Goal: Find specific page/section: Find specific page/section

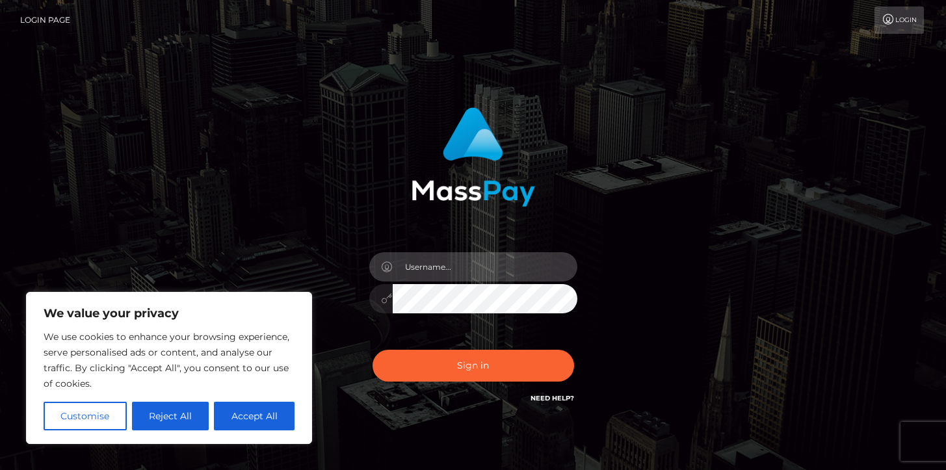
click at [474, 267] on input "text" at bounding box center [485, 266] width 185 height 29
type input "[PERSON_NAME].B2"
click at [372, 350] on button "Sign in" at bounding box center [473, 366] width 202 height 32
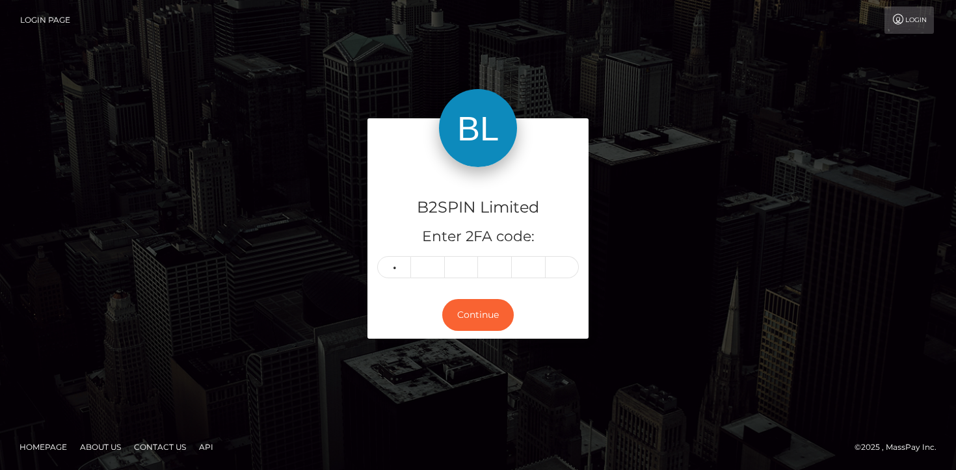
type input "3"
type input "1"
type input "9"
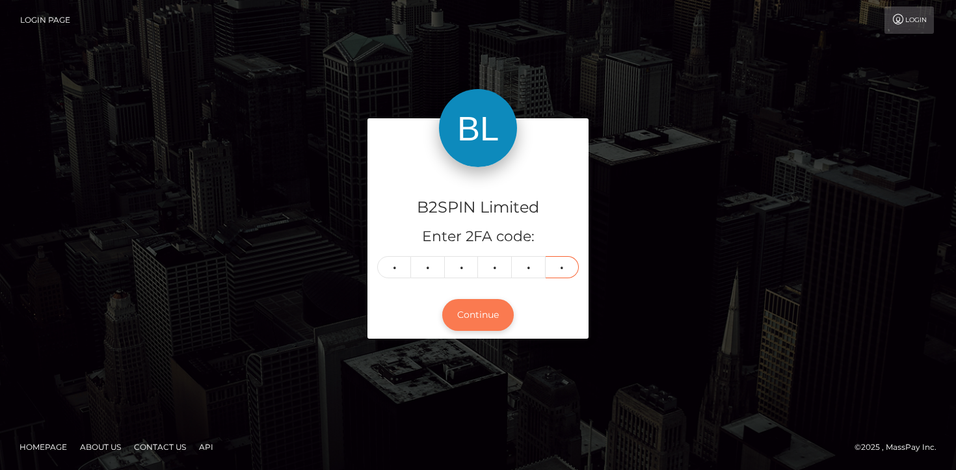
type input "1"
click at [498, 322] on button "Continue" at bounding box center [478, 315] width 72 height 32
click at [501, 326] on button "Continue" at bounding box center [478, 315] width 72 height 32
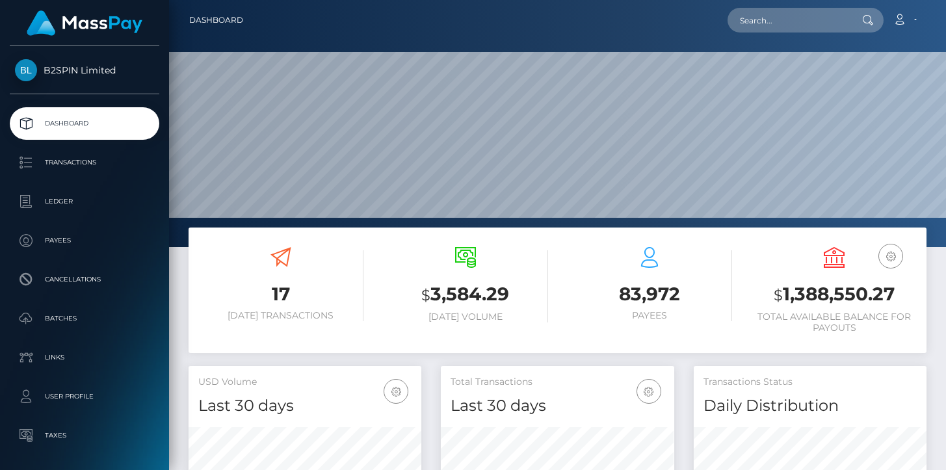
scroll to position [247, 777]
click at [105, 200] on p "Ledger" at bounding box center [84, 202] width 139 height 20
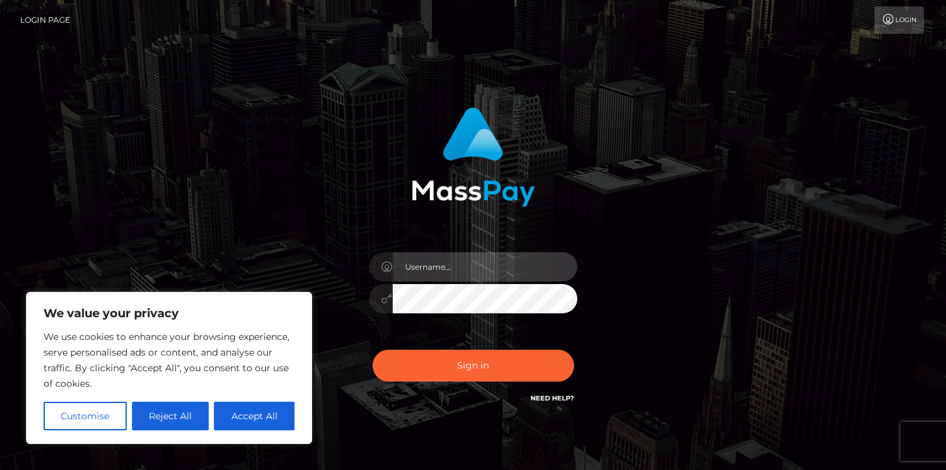
click at [416, 274] on input "text" at bounding box center [485, 266] width 185 height 29
type input "[PERSON_NAME].B2"
click at [372, 350] on button "Sign in" at bounding box center [473, 366] width 202 height 32
click at [462, 265] on input "text" at bounding box center [485, 266] width 185 height 29
type input "[PERSON_NAME].B2"
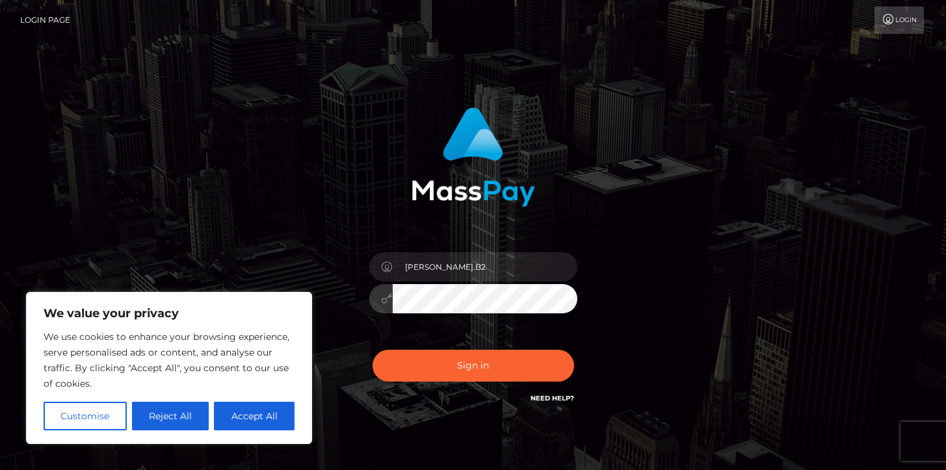
click at [372, 350] on button "Sign in" at bounding box center [473, 366] width 202 height 32
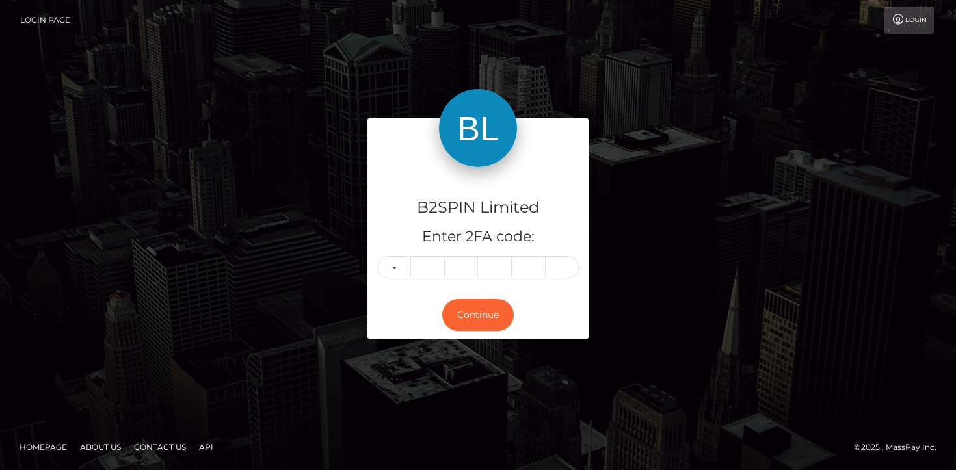
type input "7"
type input "6"
type input "5"
type input "2"
type input "0"
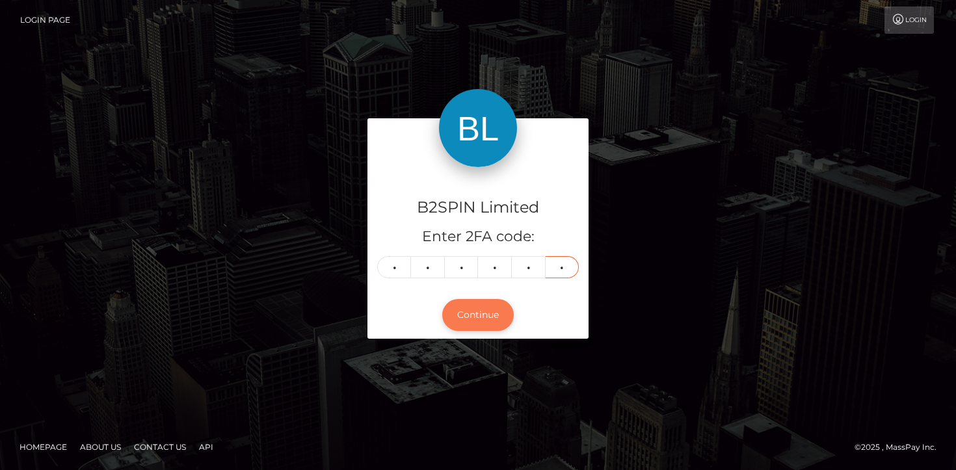
type input "5"
click at [482, 307] on button "Continue" at bounding box center [478, 315] width 72 height 32
click at [477, 300] on button "Continue" at bounding box center [478, 315] width 72 height 32
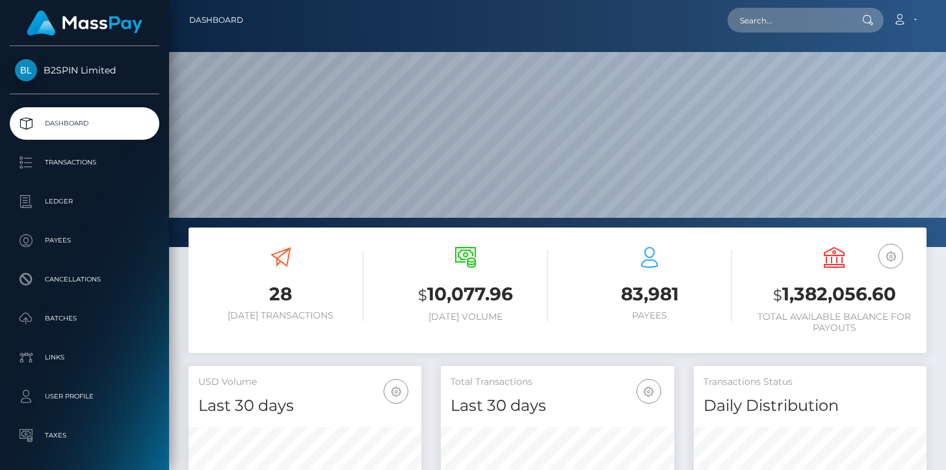
scroll to position [230, 233]
click at [39, 203] on p "Ledger" at bounding box center [84, 202] width 139 height 20
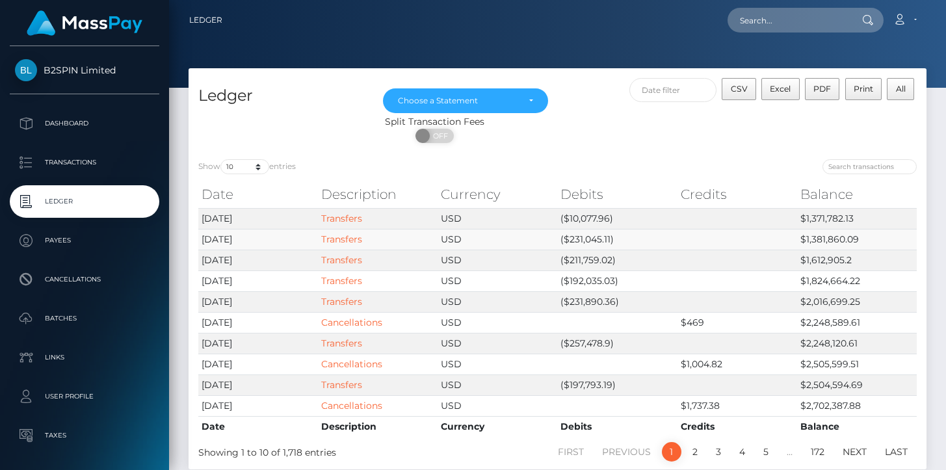
click at [589, 239] on td "($231,045.11)" at bounding box center [617, 239] width 120 height 21
copy td "231,045.11"
